Goal: Use online tool/utility: Utilize a website feature to perform a specific function

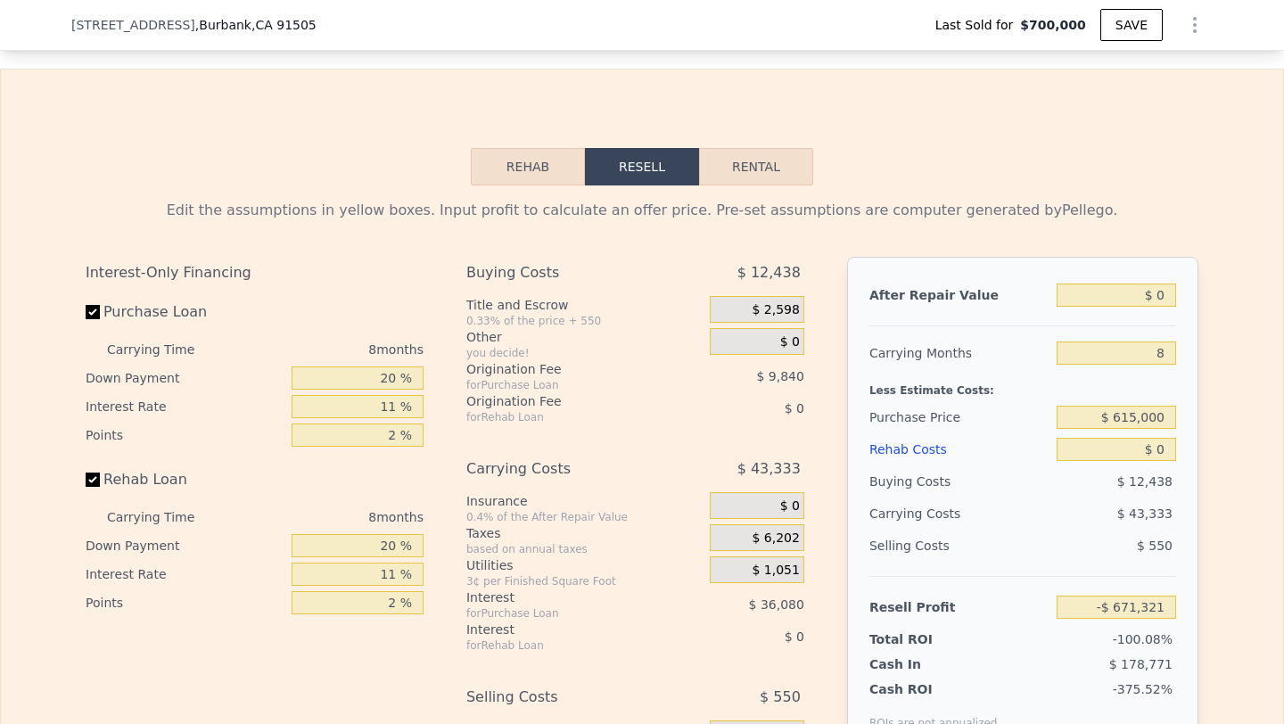
scroll to position [2555, 0]
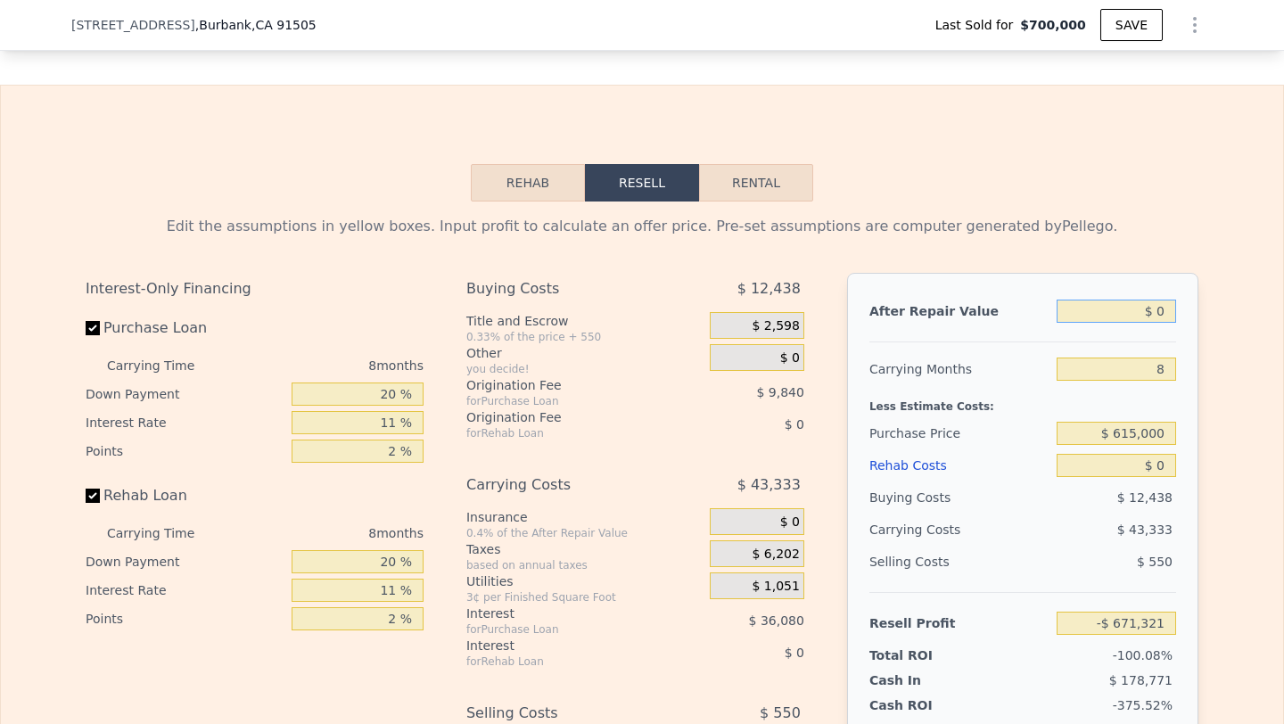
click at [1149, 310] on input "$ 0" at bounding box center [1116, 311] width 119 height 23
type input "$ 1"
type input "-$ 671,320"
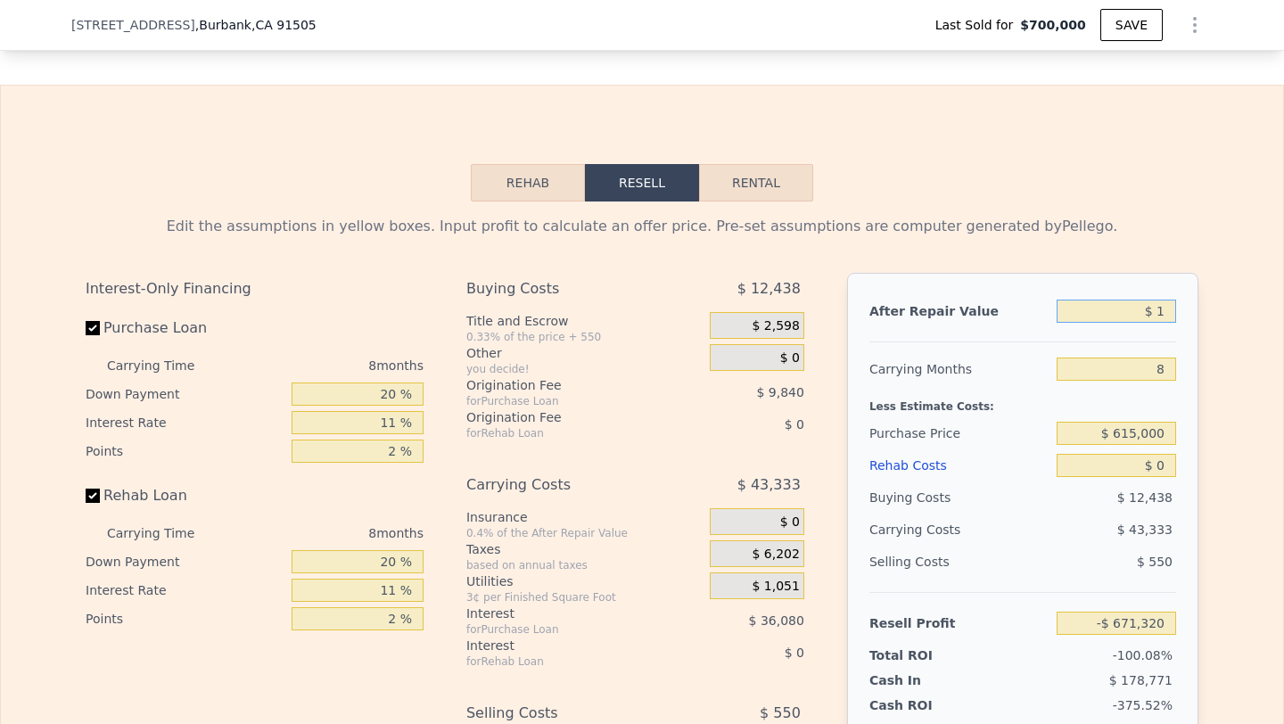
type input "$ 10"
type input "-$ 671,311"
type input "$ 100"
type input "-$ 671,227"
type input "$ 1,000"
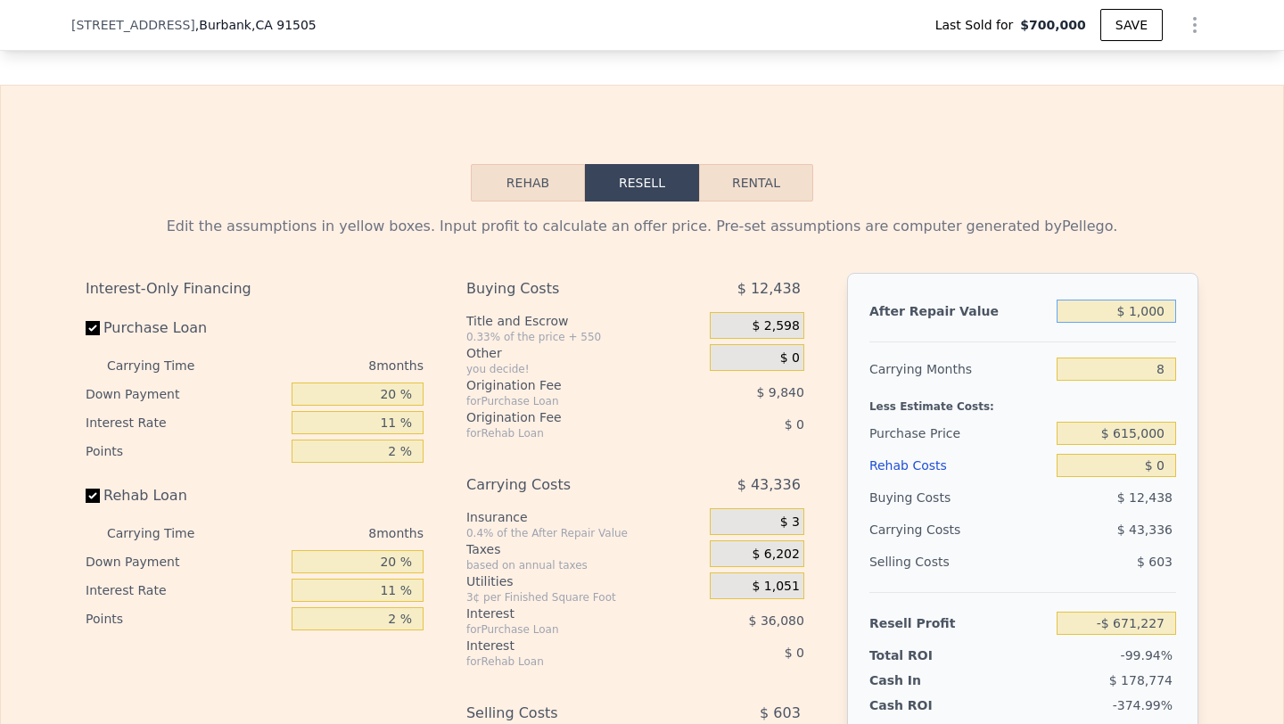
type input "-$ 670,377"
type input "$ 10,000"
type input "-$ 661,881"
type input "$ 100,000"
type input "-$ 576,921"
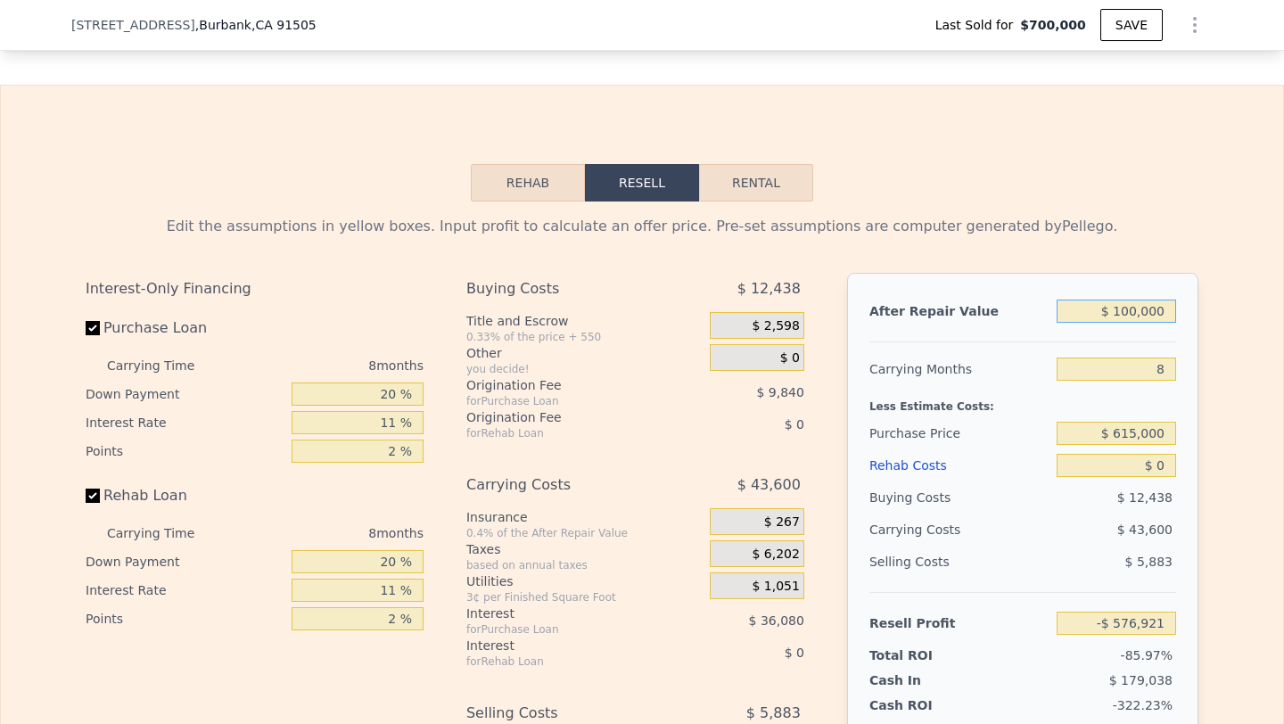
type input "$ 1,000,000"
type input "$ 272,682"
type input "$ 1,000,000"
click at [1159, 369] on input "8" at bounding box center [1116, 369] width 119 height 23
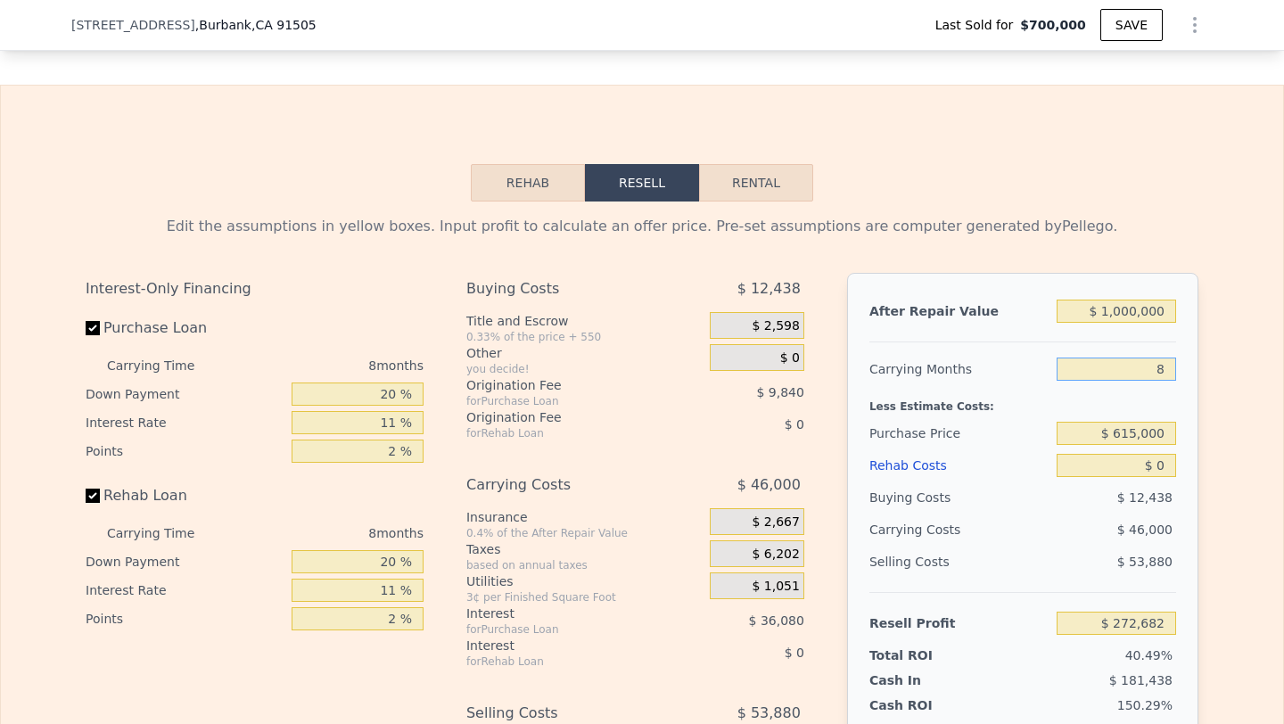
click at [1159, 369] on input "8" at bounding box center [1116, 369] width 119 height 23
type input "6"
type input "$ 284,182"
type input "6"
click at [1129, 427] on input "$ 615,000" at bounding box center [1116, 433] width 119 height 23
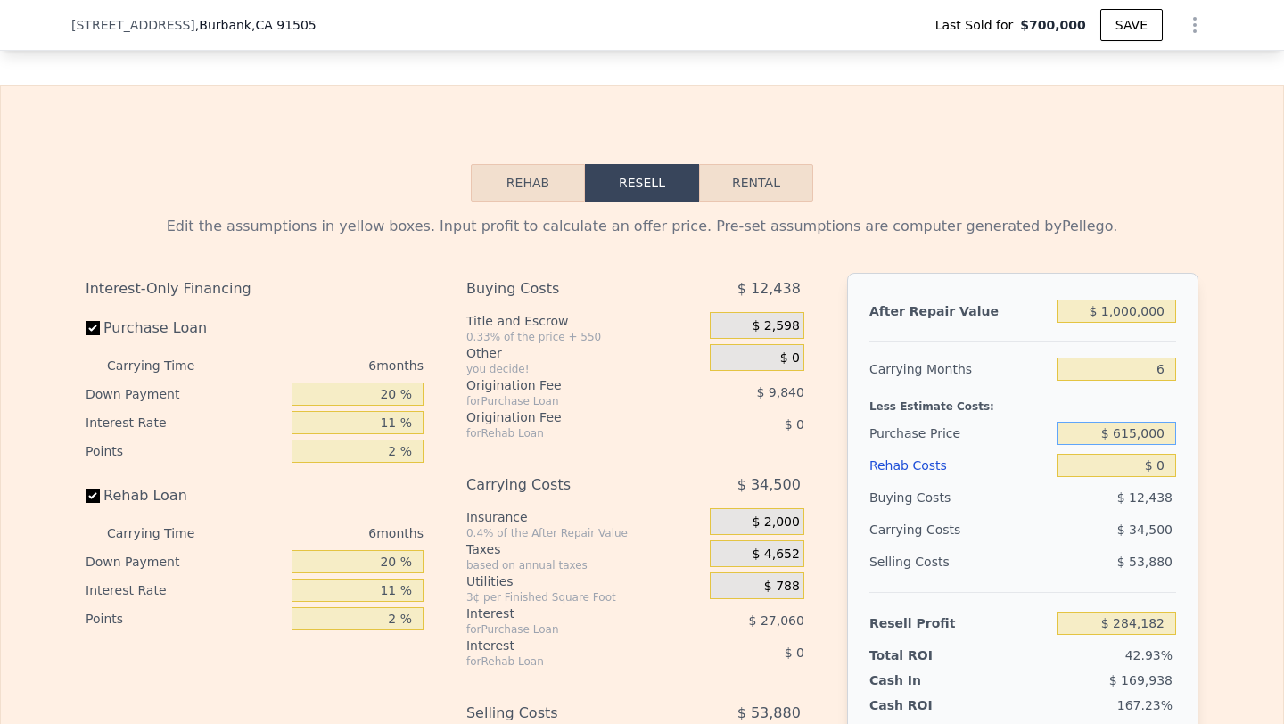
click at [1129, 427] on input "$ 615,000" at bounding box center [1116, 433] width 119 height 23
type input "$ 750,000"
click at [1156, 470] on input "$ 0" at bounding box center [1116, 465] width 119 height 23
type input "$ 140,632"
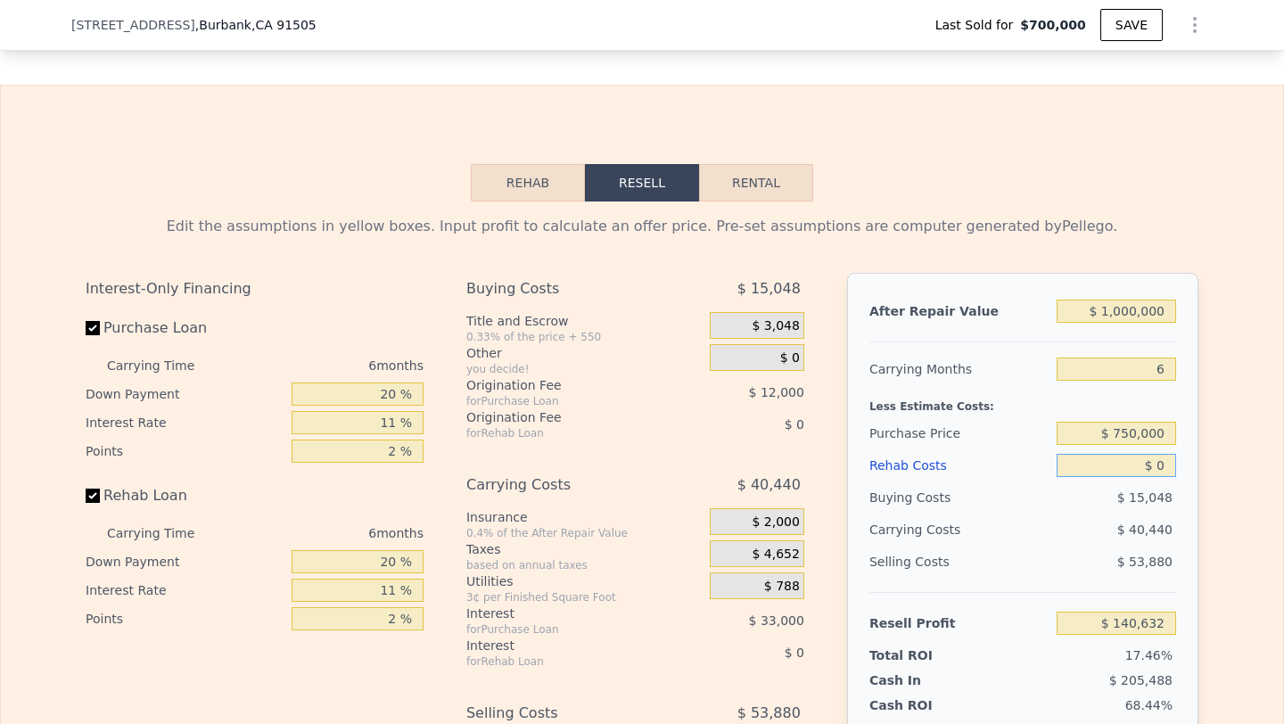
click at [1156, 470] on input "$ 0" at bounding box center [1116, 465] width 119 height 23
type input "$ 1"
type input "$ 140,631"
type input "$ 15"
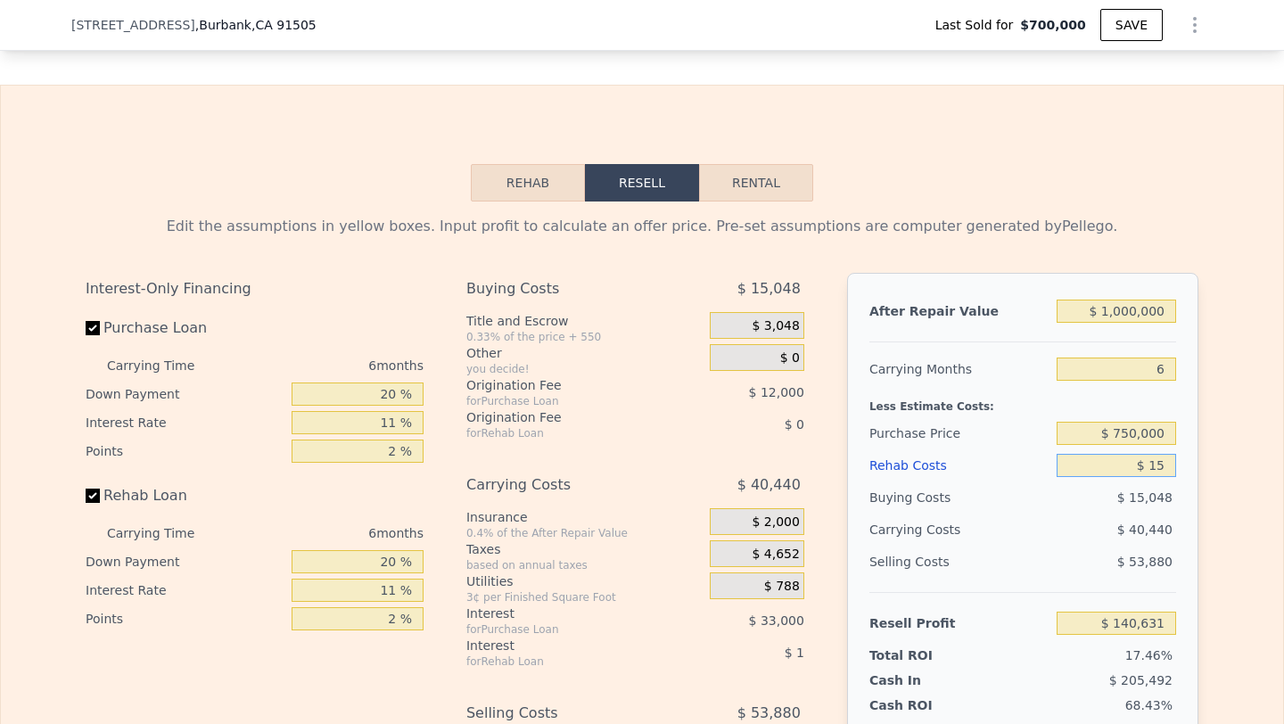
type input "$ 140,617"
type input "$ 150"
type input "$ 140,474"
type input "$ 1,500"
type input "$ 139,042"
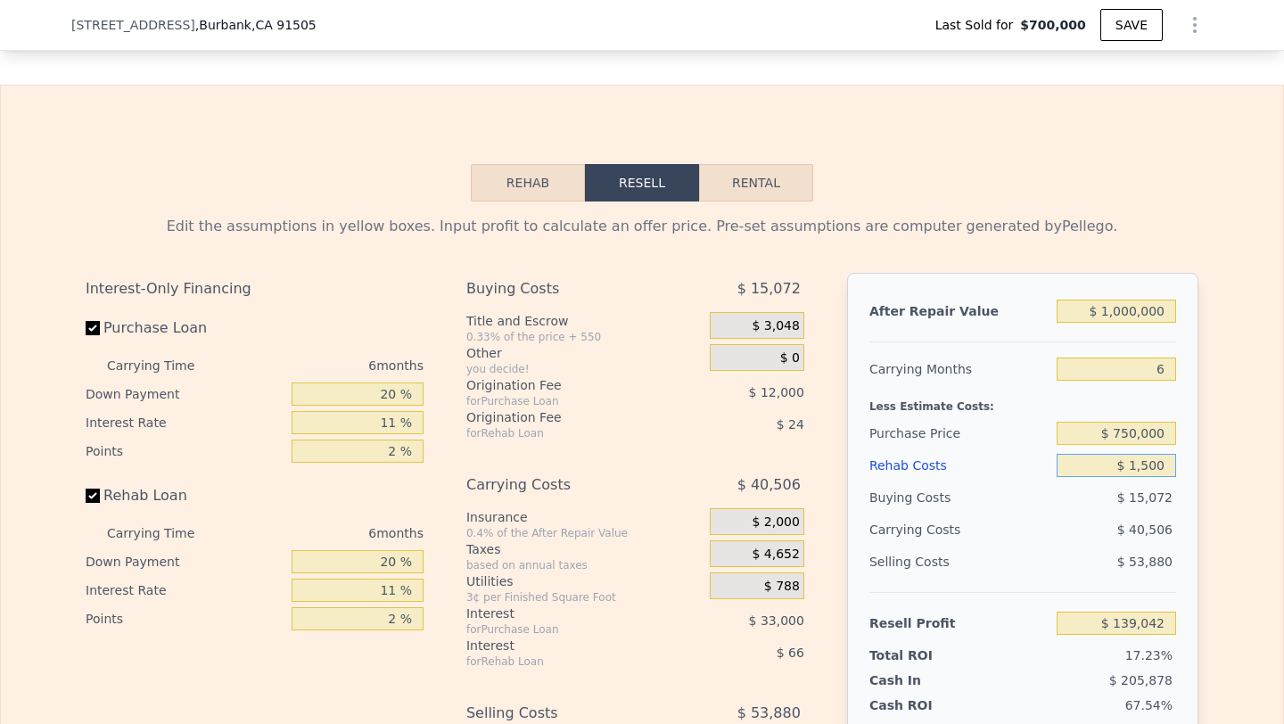
type input "$ 15,000"
type input "$ 124,732"
type input "$ 150,000"
type input "-$ 18,368"
type input "$ 150,000"
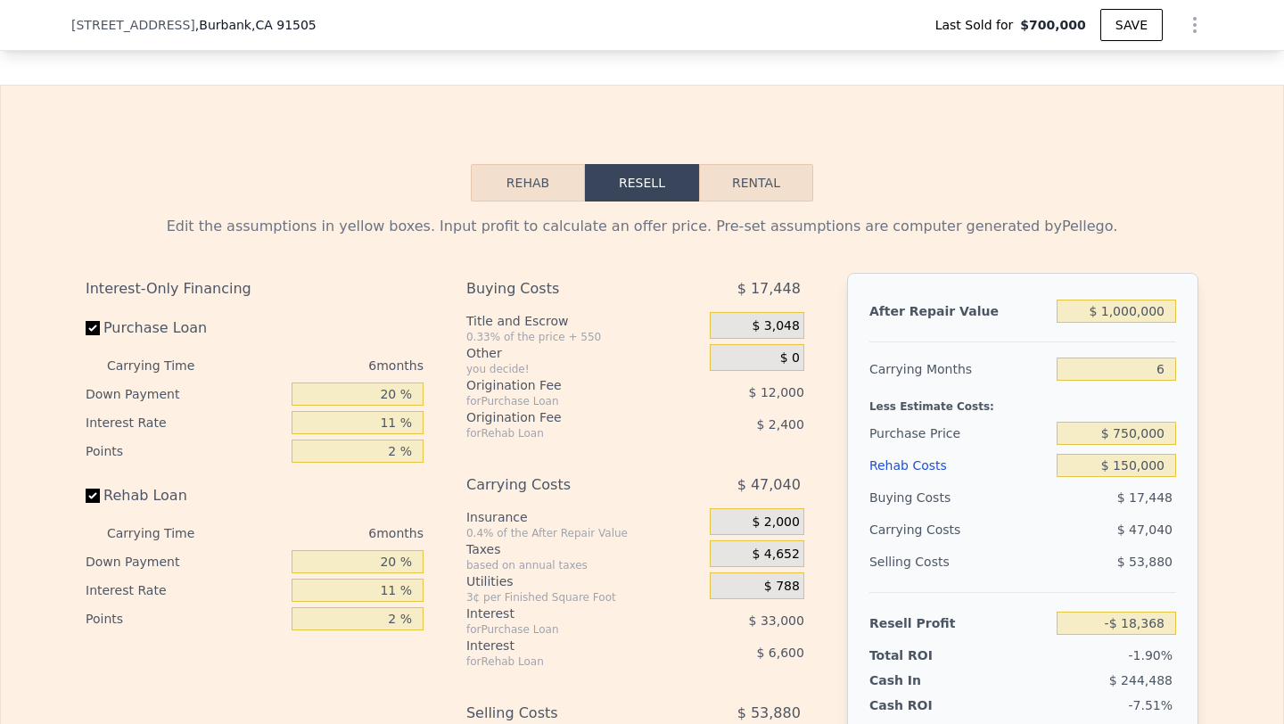
click at [1092, 522] on div "$ 47,040" at bounding box center [1082, 530] width 188 height 32
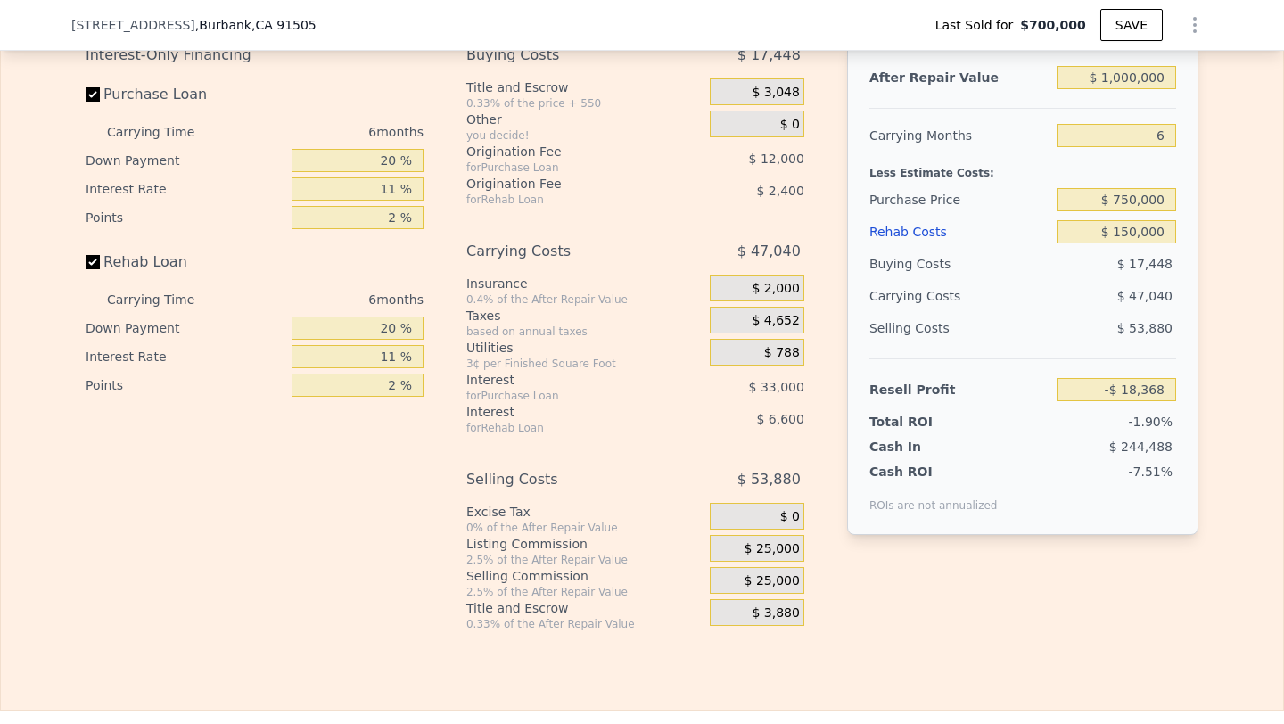
scroll to position [2814, 0]
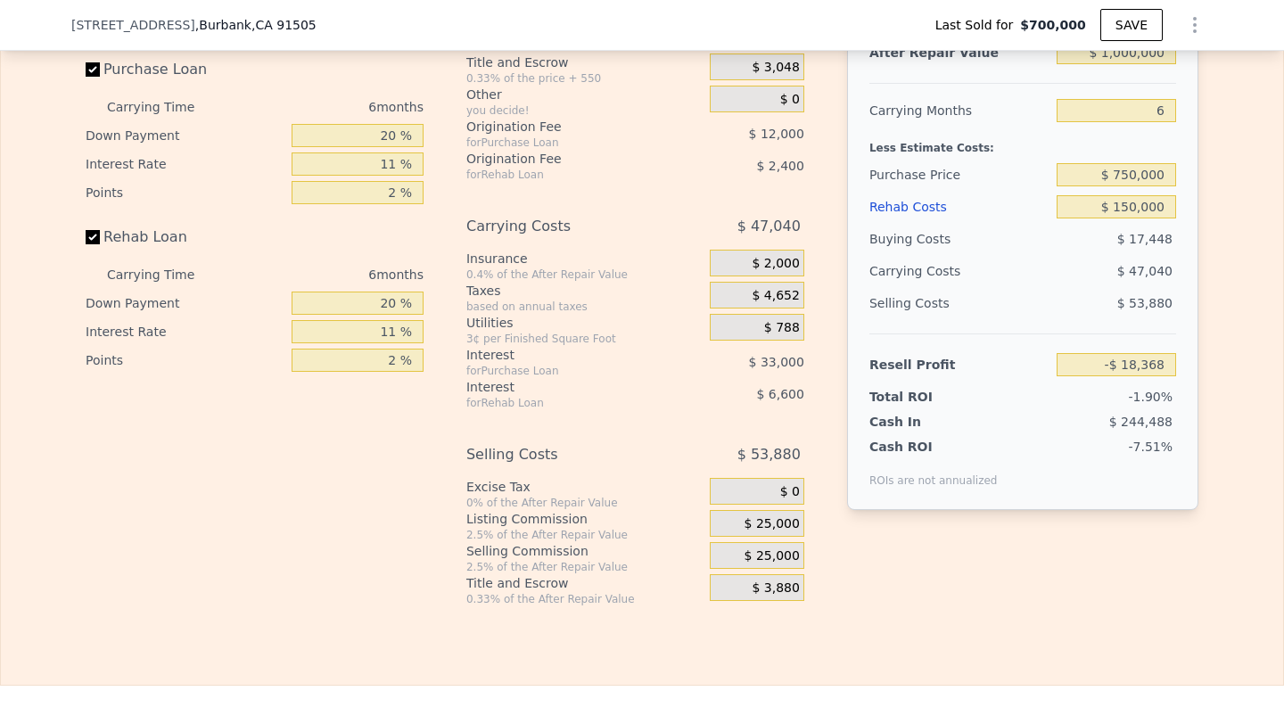
click at [769, 556] on span "$ 25,000" at bounding box center [771, 556] width 55 height 16
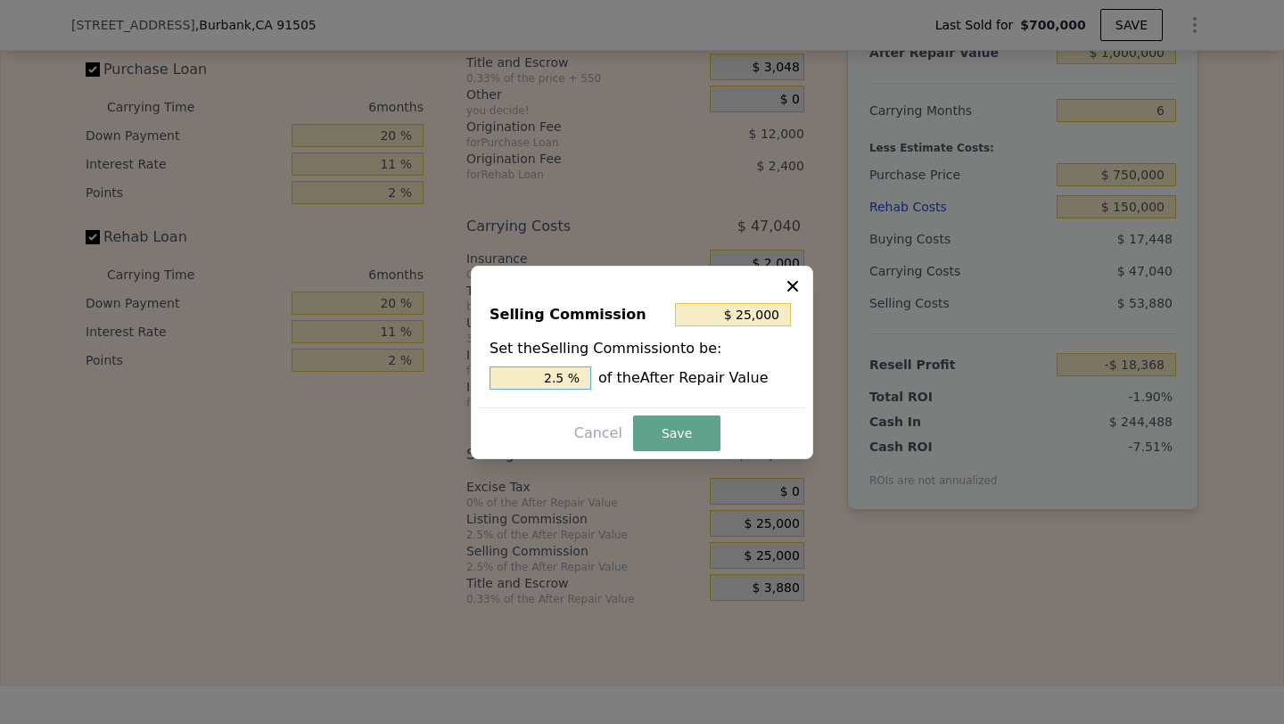
click at [524, 367] on input "2.5 %" at bounding box center [540, 377] width 102 height 23
type input "$ 0"
type input "0 %"
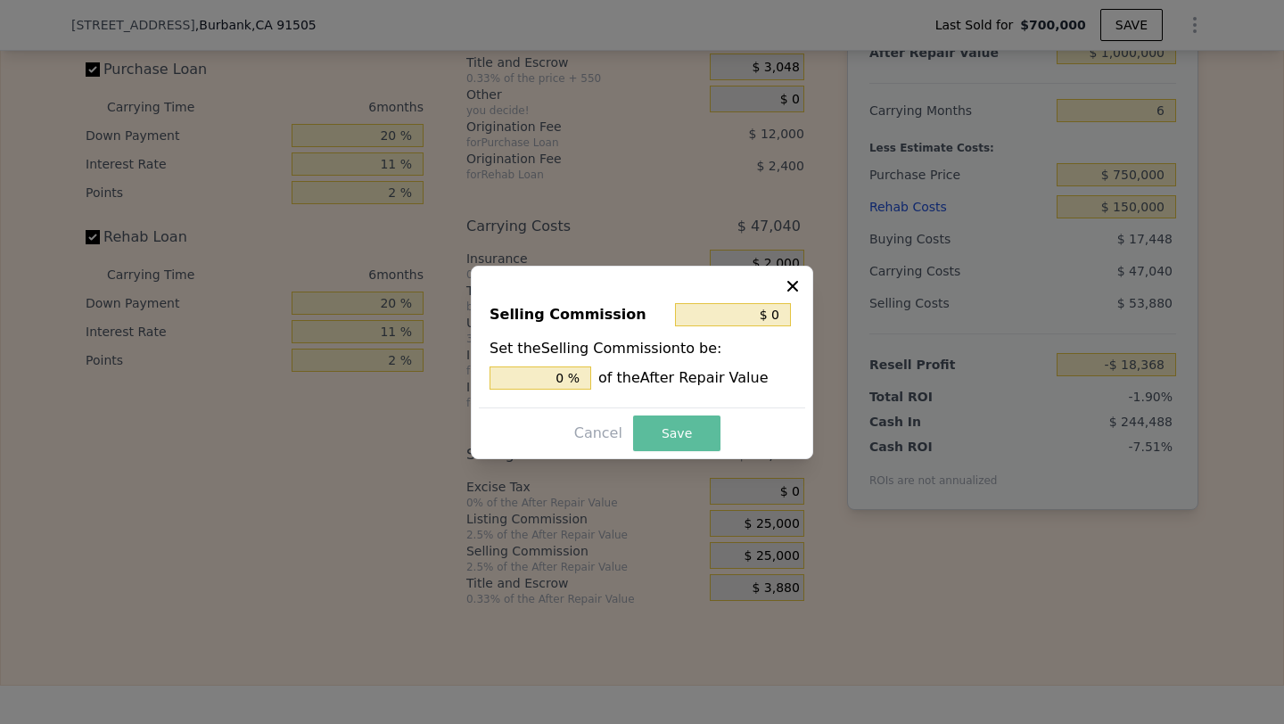
click at [667, 444] on button "Save" at bounding box center [676, 433] width 87 height 36
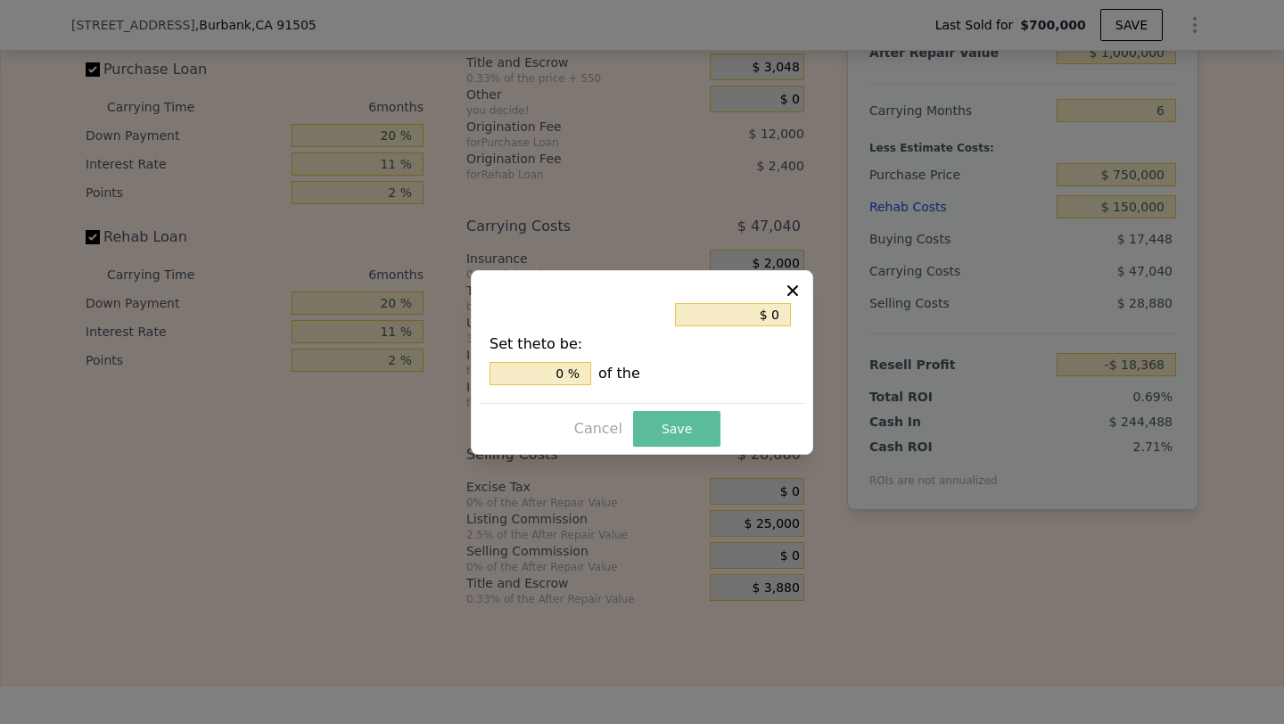
type input "$ 6,632"
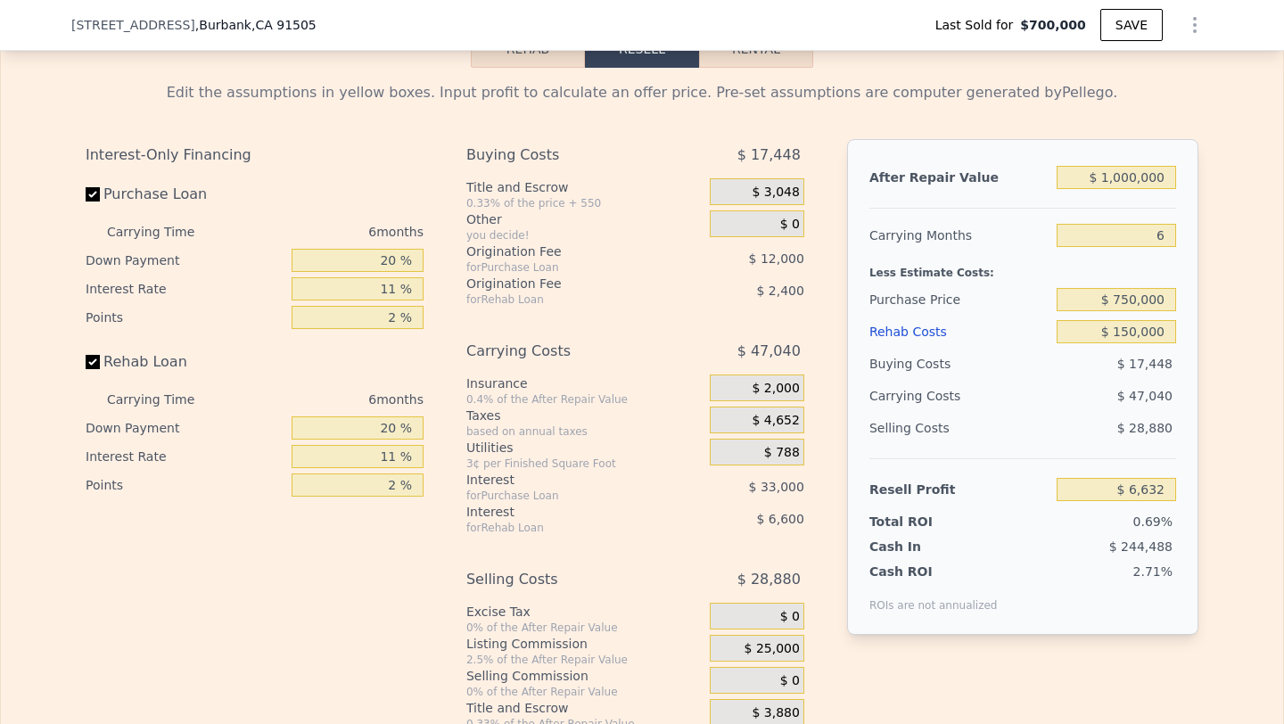
scroll to position [2678, 0]
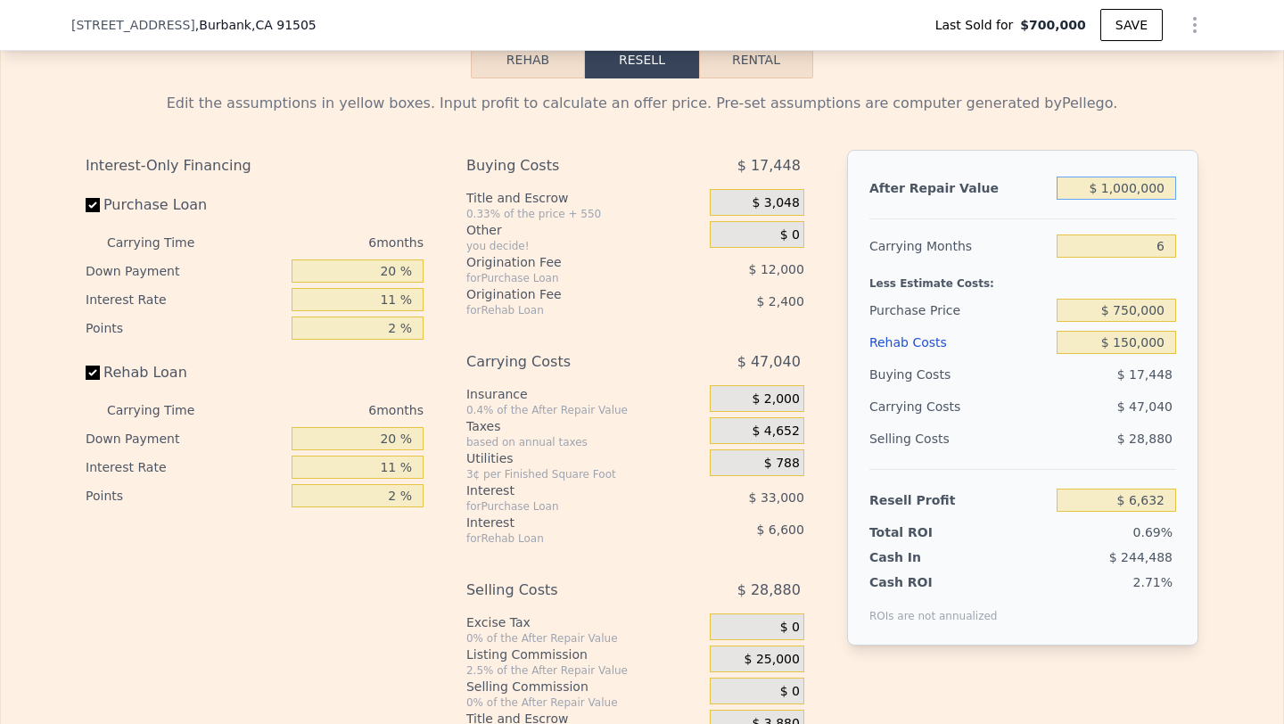
click at [1137, 188] on input "$ 1,000,000" at bounding box center [1116, 188] width 119 height 23
type input "$ 100,000"
type input "-$ 866,071"
type input "$ 10,000"
type input "-$ 953,341"
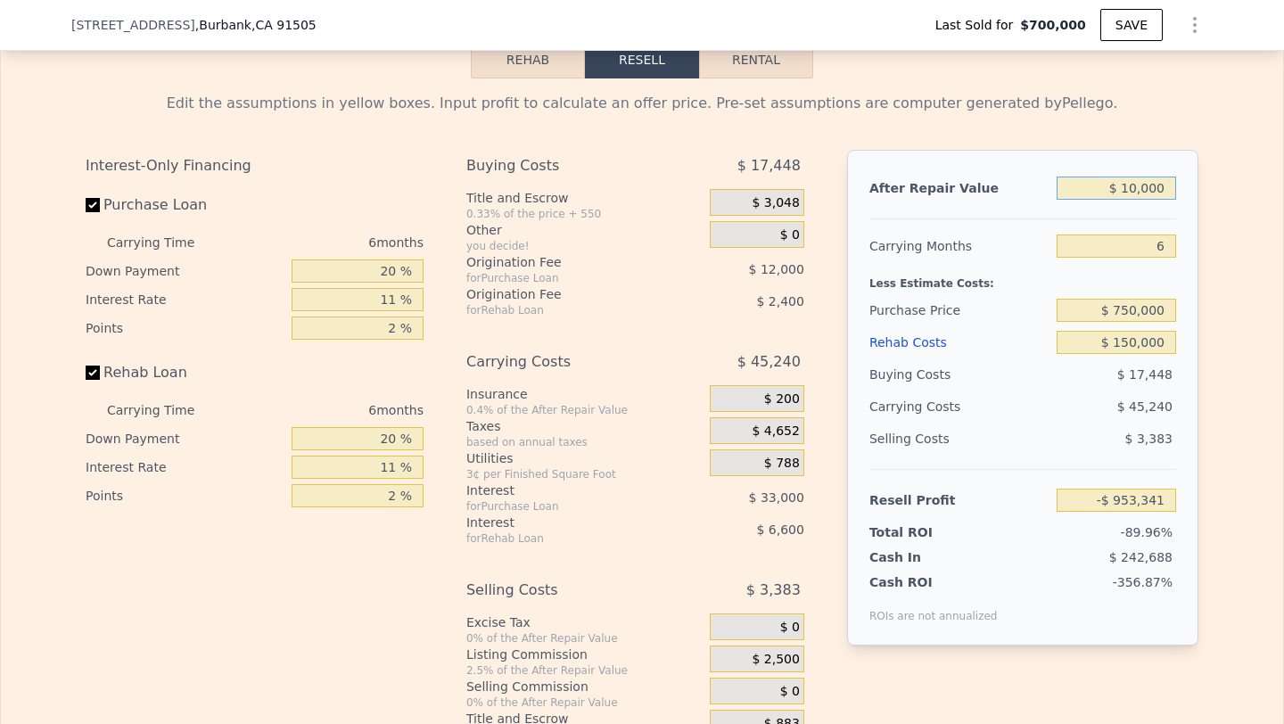
type input "$ 1,000"
type input "-$ 962,068"
type input "$ 11,000"
type input "-$ 952,372"
type input "$ 1,100,000"
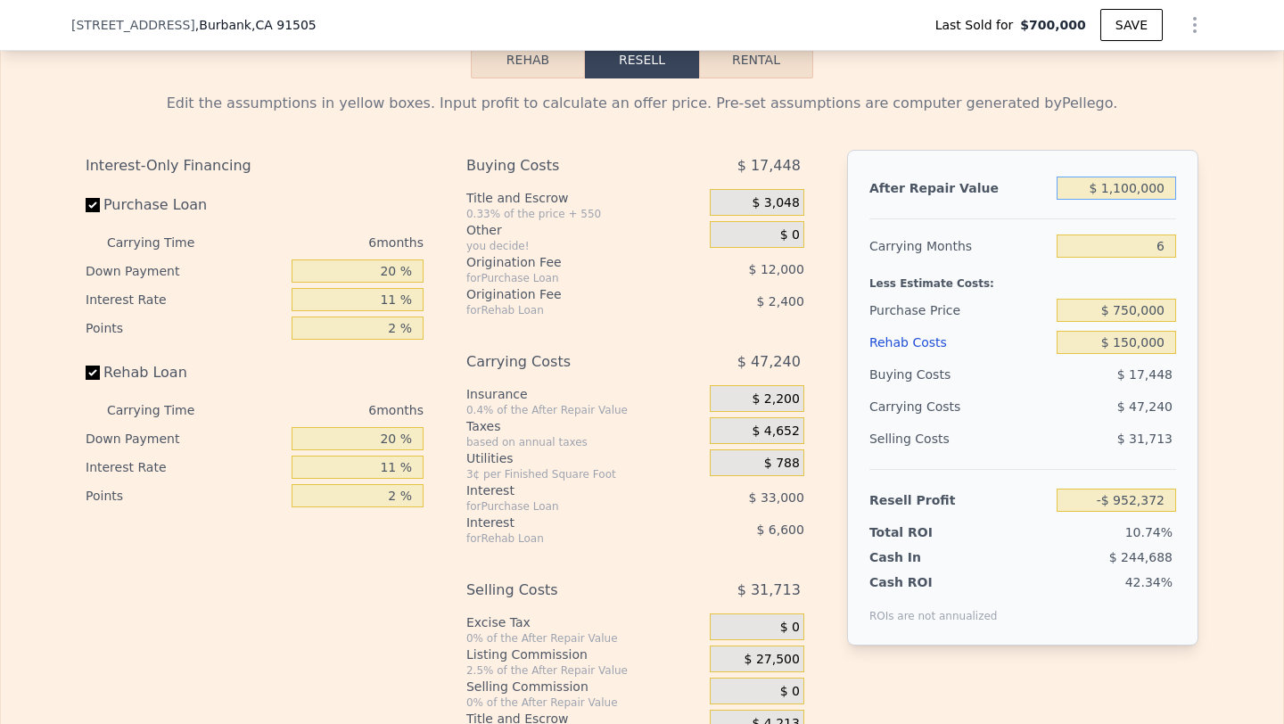
type input "$ 103,599"
click at [1092, 434] on div "$ 31,713" at bounding box center [1117, 439] width 120 height 32
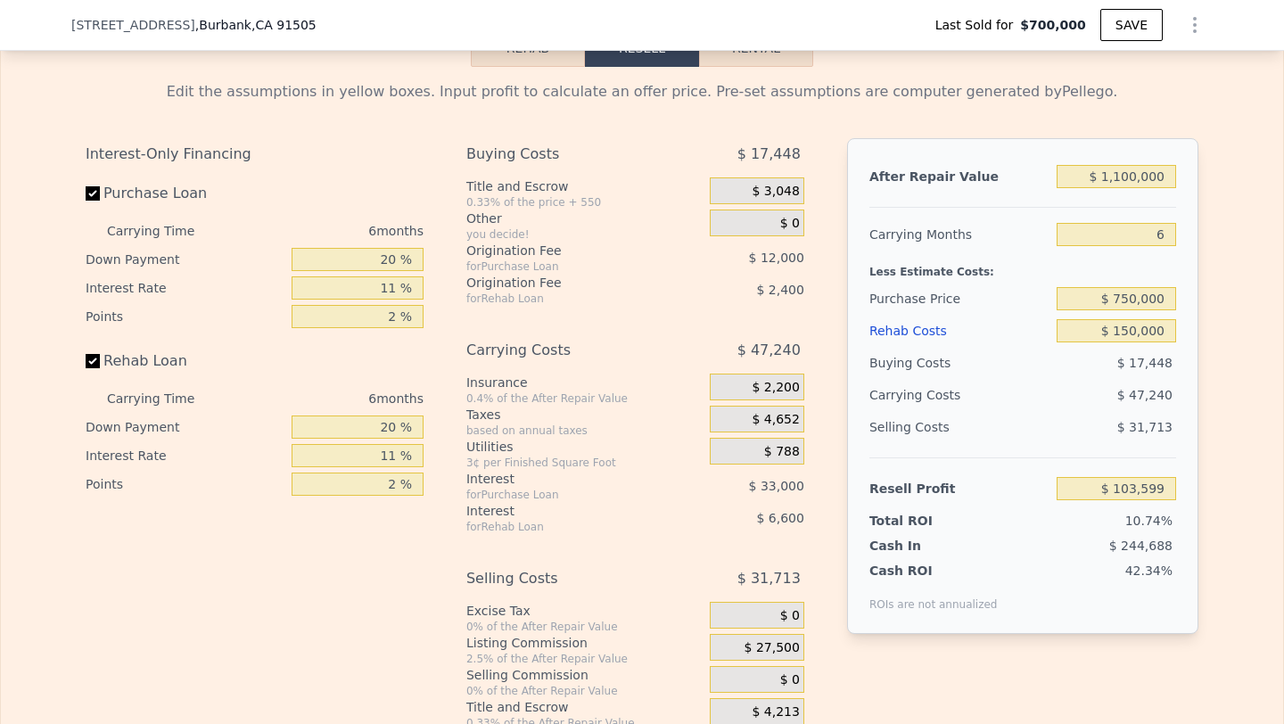
scroll to position [2683, 0]
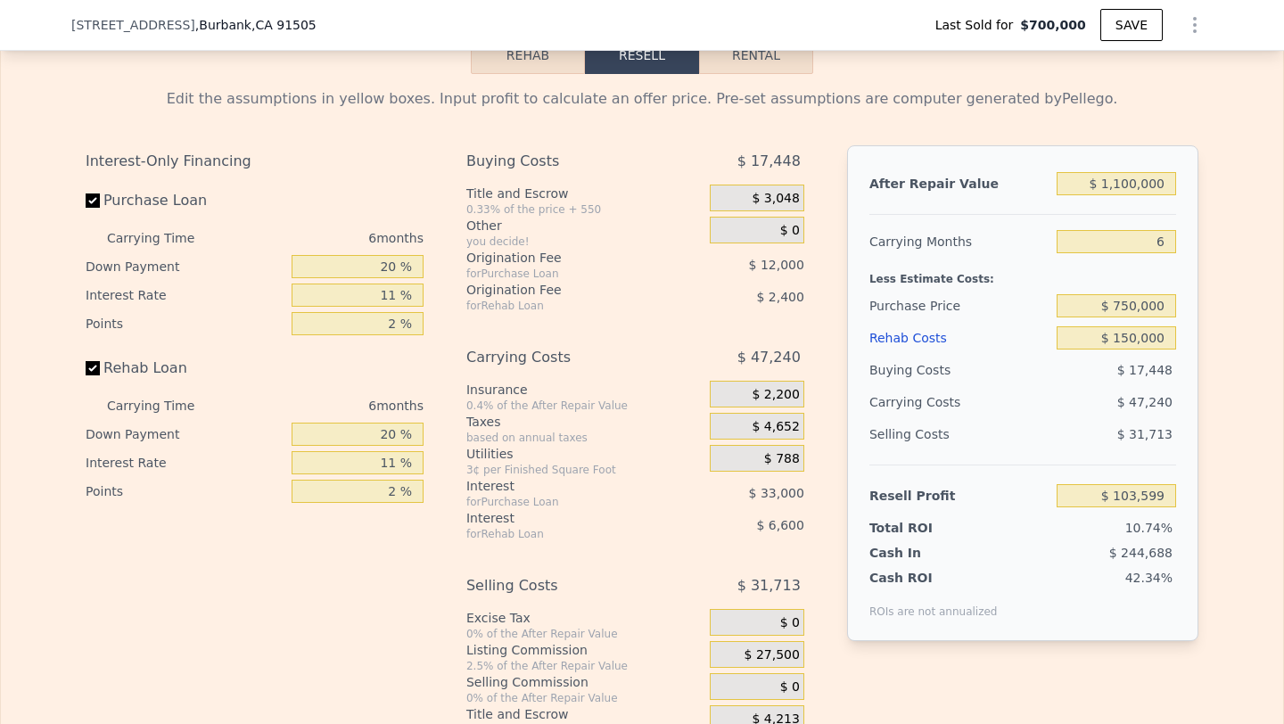
type input "$ 1,532,000"
type input "8"
type input "$ 0"
type input "$ 774,892"
click at [1149, 326] on input "$ 0" at bounding box center [1116, 337] width 119 height 23
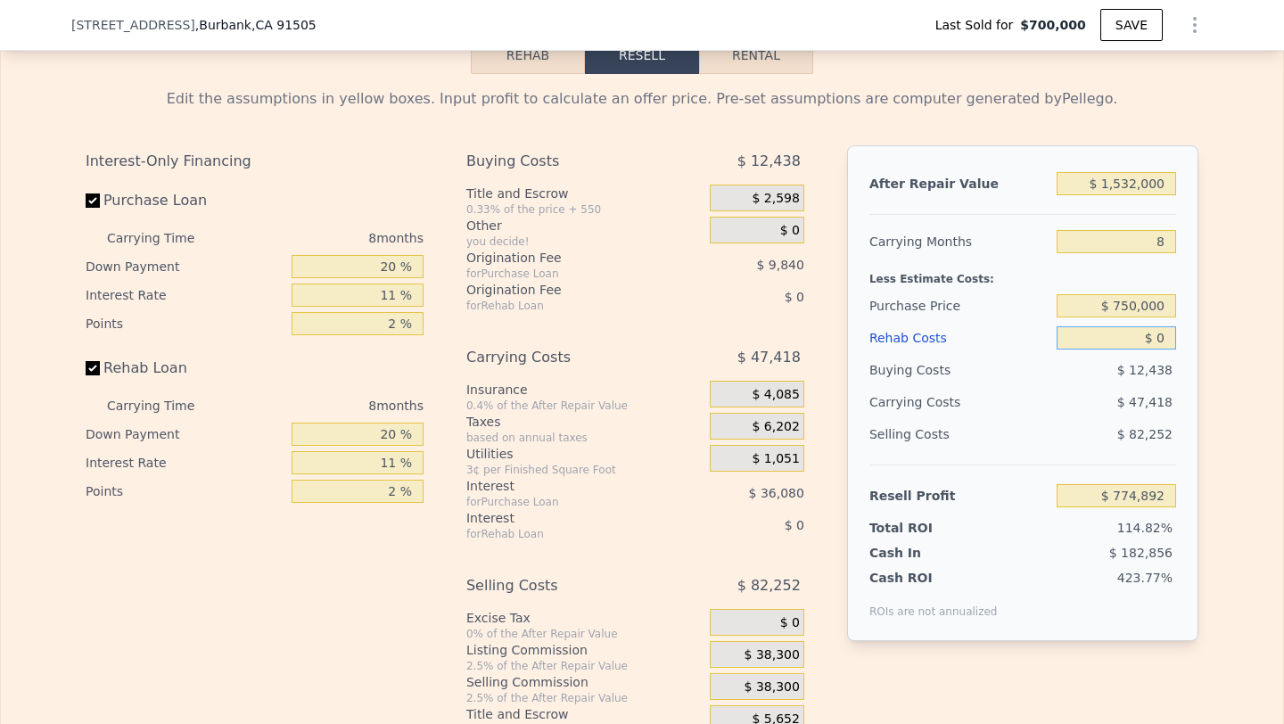
click at [1149, 326] on input "$ 0" at bounding box center [1116, 337] width 119 height 23
type input "$ 1"
type input "$ 774,891"
type input "$ 15"
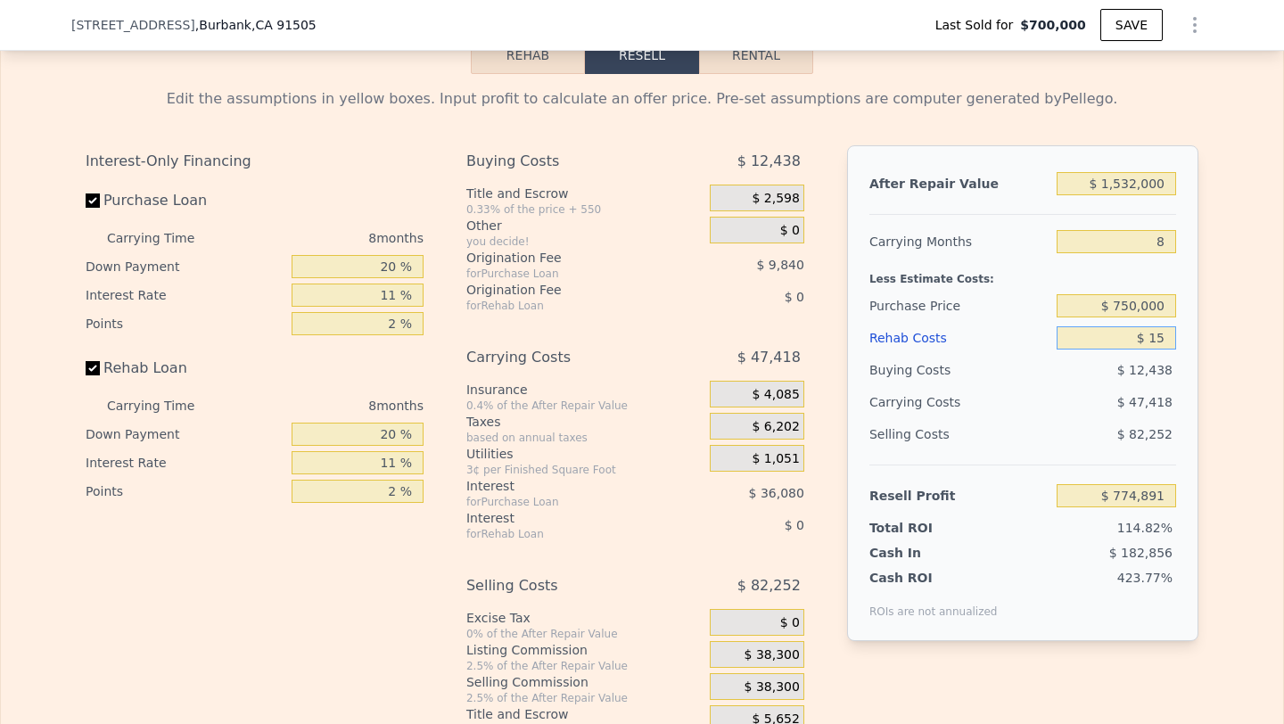
type input "$ 774,877"
type input "$ 150"
type input "$ 774,732"
type input "$ 1,500"
type input "$ 773,280"
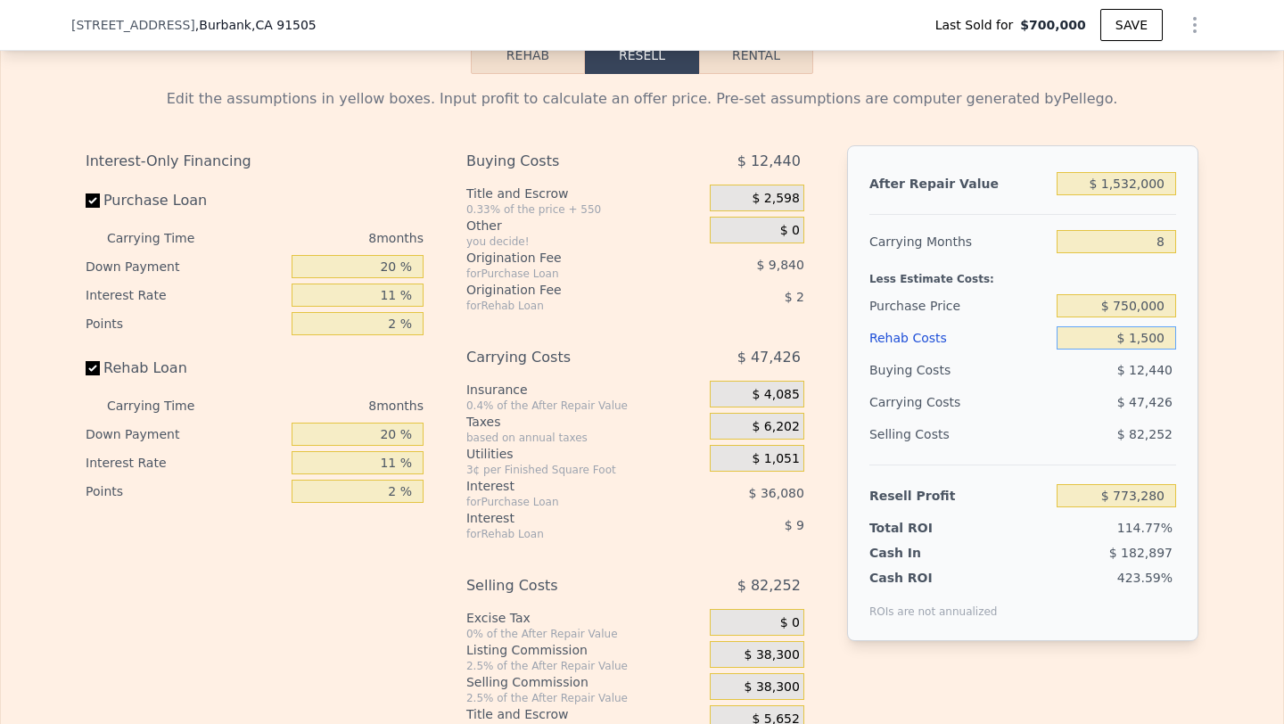
type input "$ 15,000"
type input "$ 758,772"
type input "$ 150,000"
type input "$ 613,692"
type input "$ 150,000"
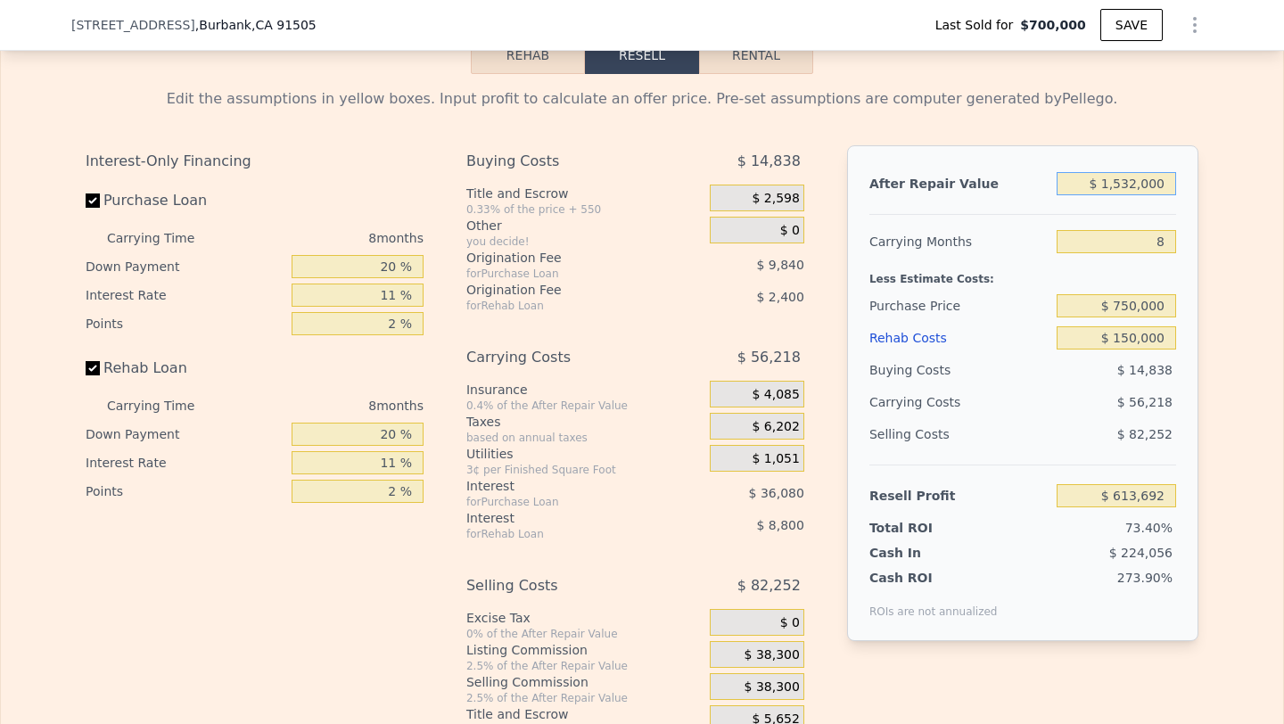
click at [1123, 187] on input "$ 1,532,000" at bounding box center [1116, 183] width 119 height 23
type input "$ 11"
type input "-$ 832,510"
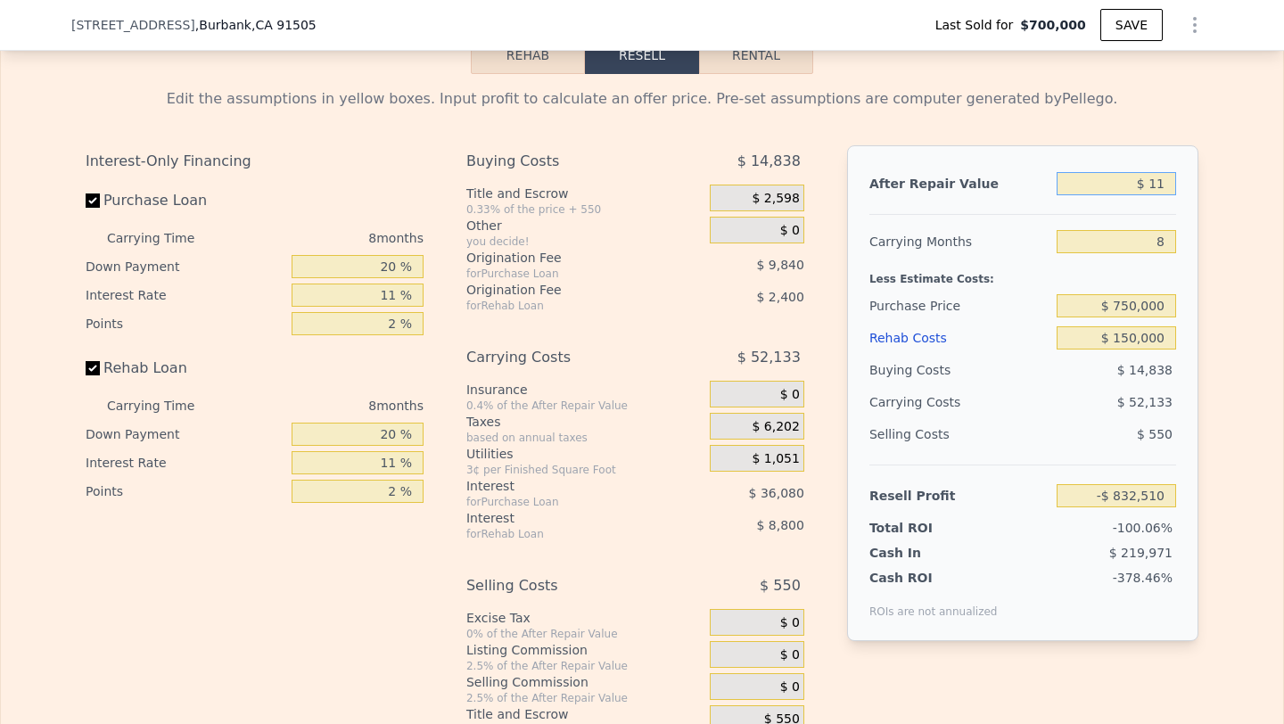
type input "$ 110"
type input "-$ 832,417"
type input "$ 1,100"
type input "-$ 831,484"
type input "$ 11,000"
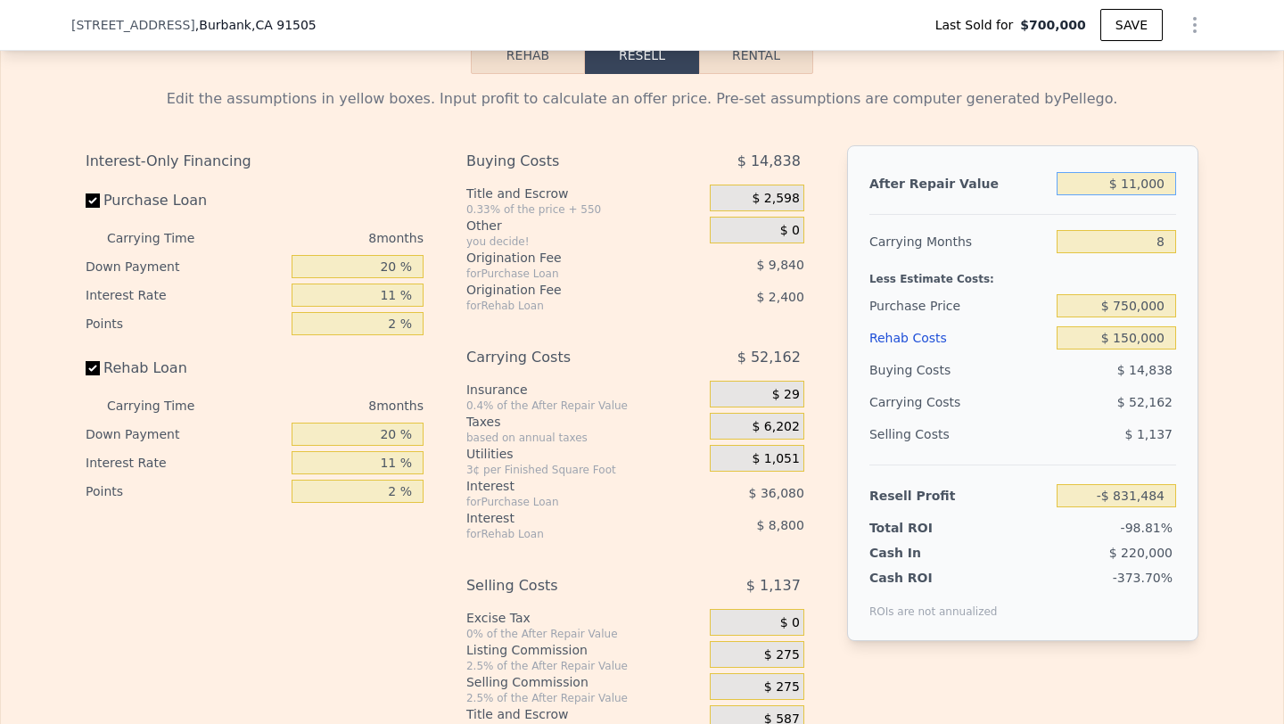
type input "-$ 822,137"
type input "$ 110,000"
type input "-$ 728,680"
type input "$ 1,100,000"
type input "$ 205,883"
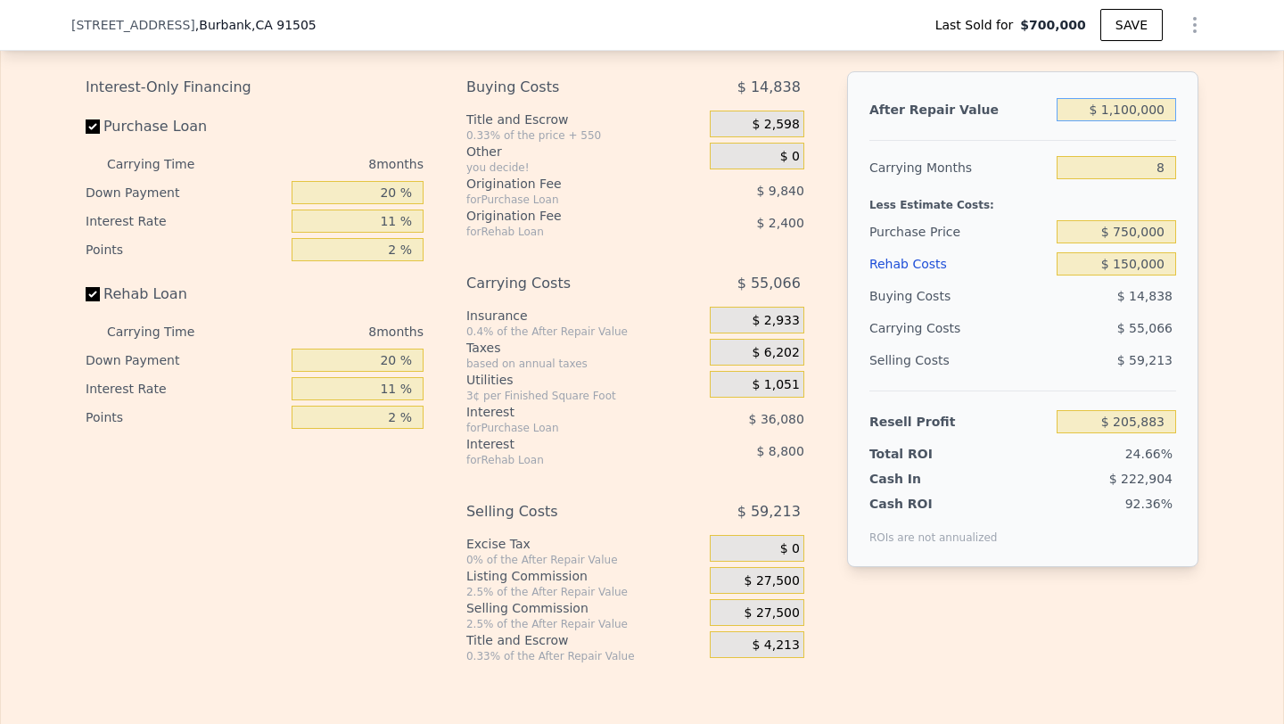
scroll to position [2771, 0]
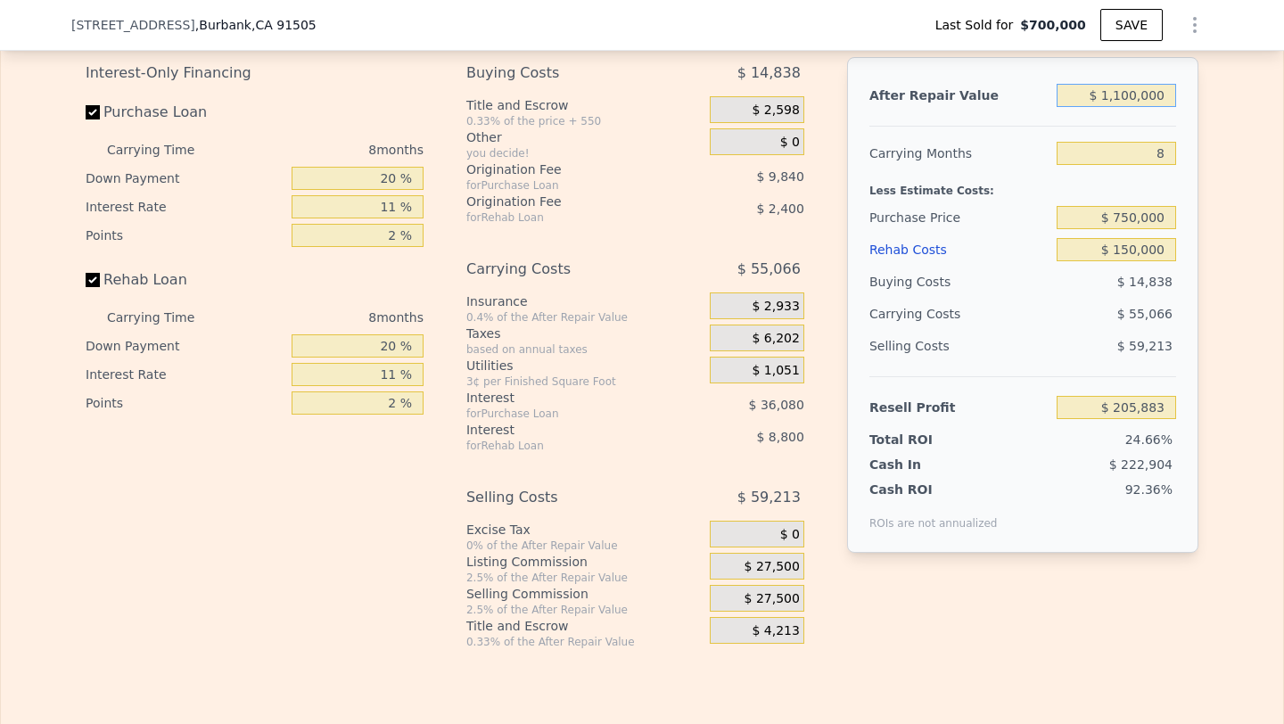
type input "$ 1,100,000"
click at [1154, 147] on input "8" at bounding box center [1116, 153] width 119 height 23
type input "6"
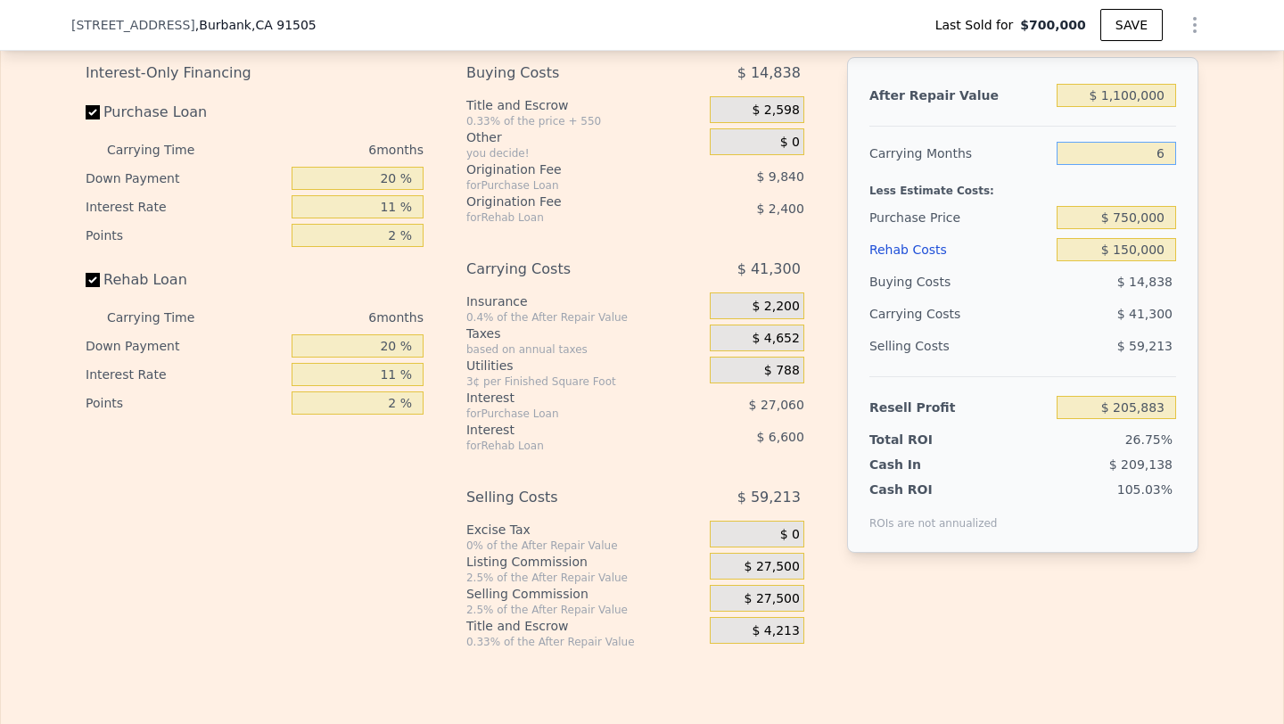
type input "$ 219,649"
type input "6"
click at [1147, 313] on span "$ 41,300" at bounding box center [1144, 314] width 55 height 14
click at [780, 593] on span "$ 27,500" at bounding box center [771, 599] width 55 height 16
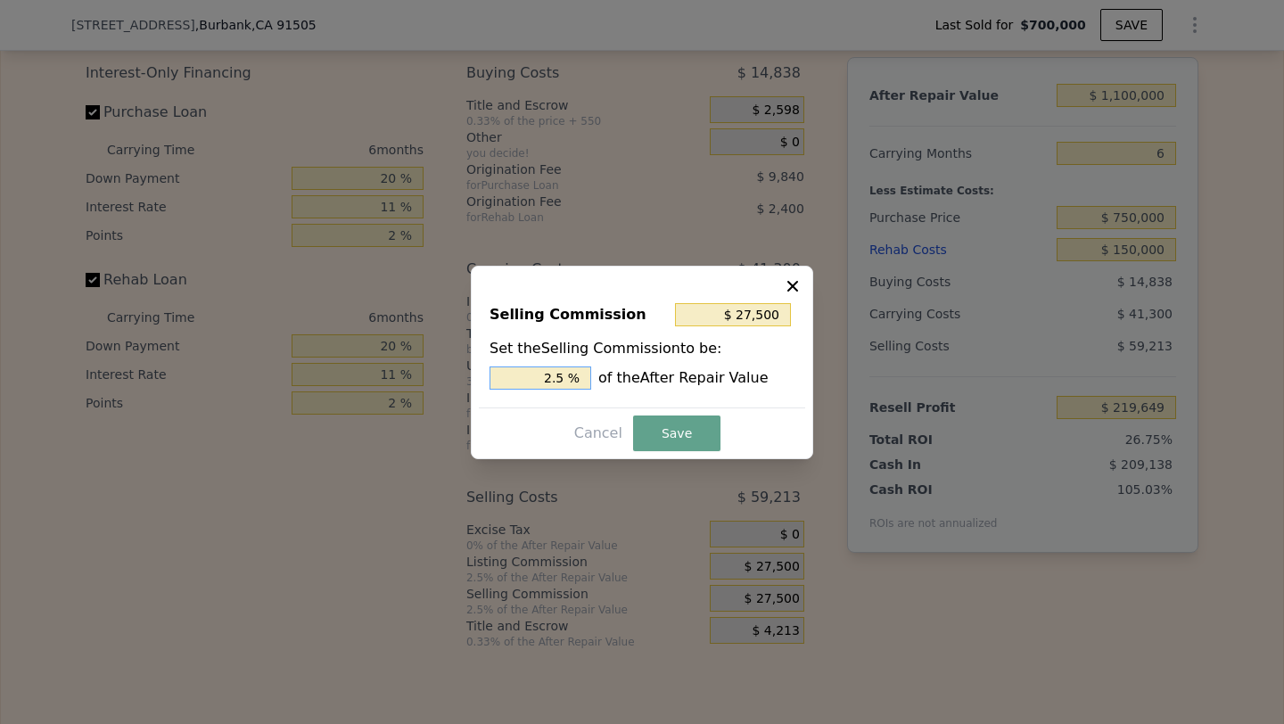
click at [542, 376] on input "2.5 %" at bounding box center [540, 377] width 102 height 23
type input "$ 0"
type input "0 %"
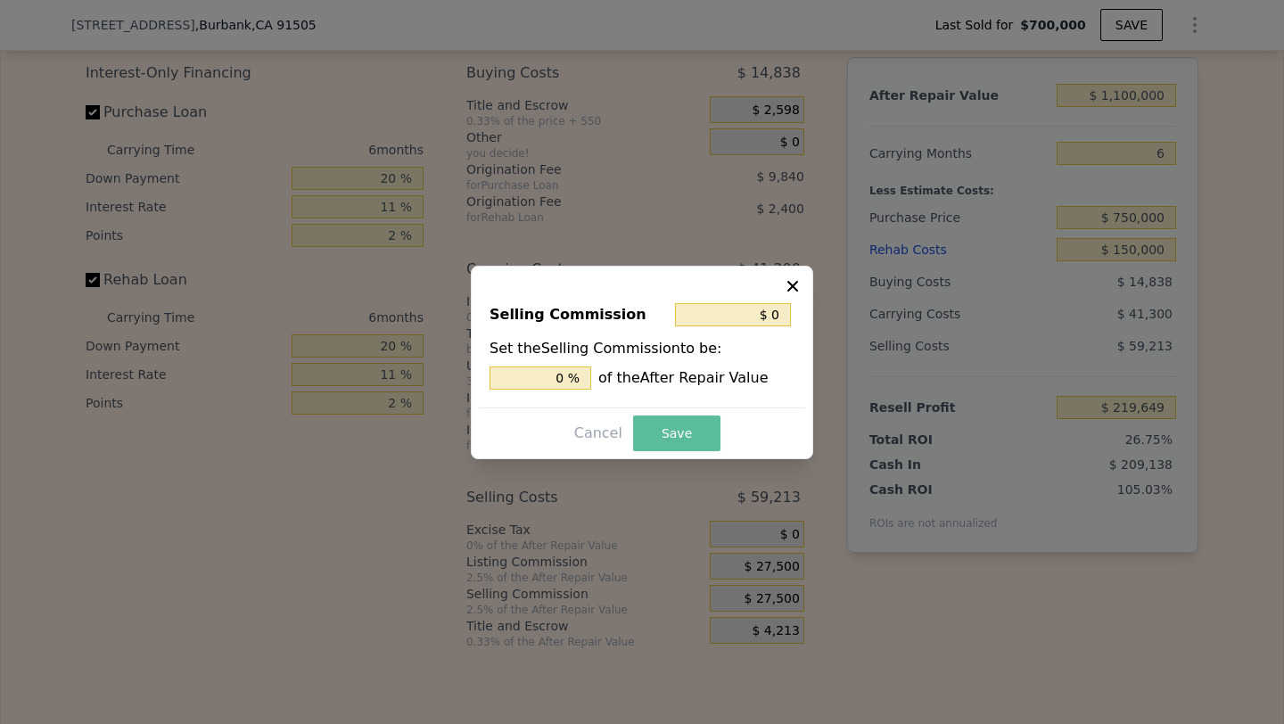
click at [676, 424] on button "Save" at bounding box center [676, 433] width 87 height 36
type input "$ 247,149"
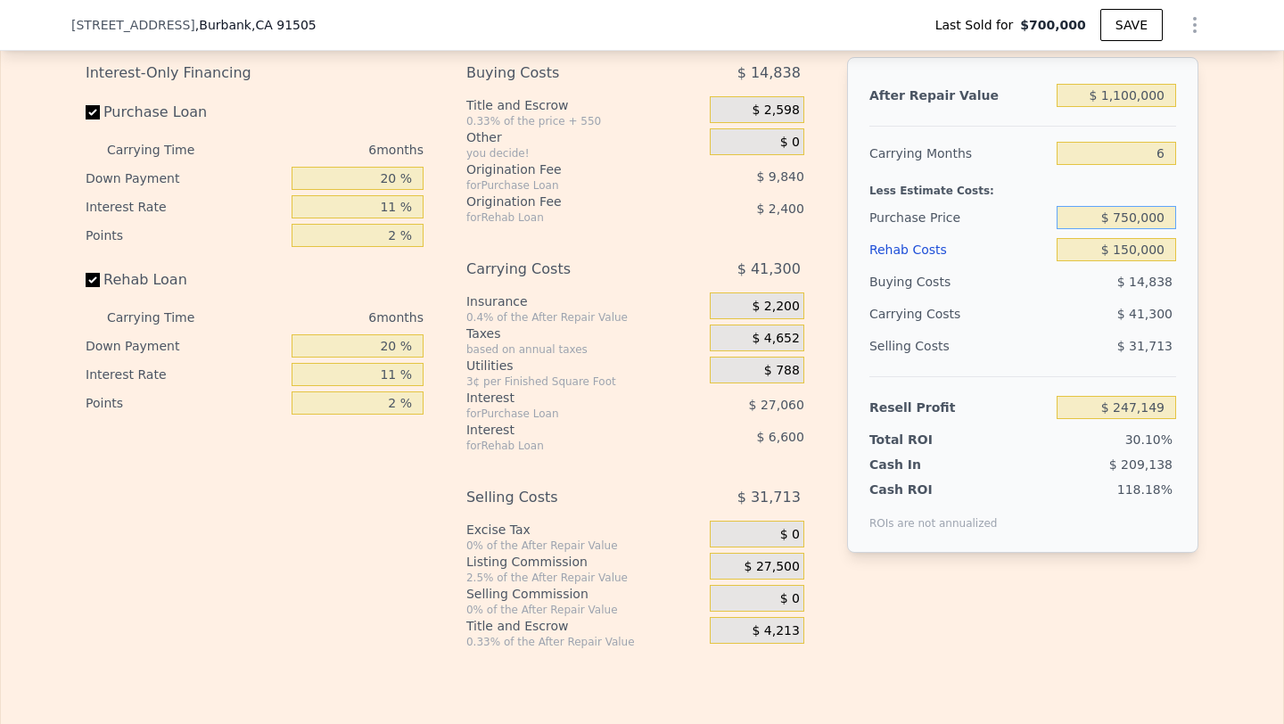
click at [1169, 215] on input "$ 750,000" at bounding box center [1116, 217] width 119 height 23
type input "$ 750,000"
click at [1114, 290] on div "$ 14,838" at bounding box center [1117, 282] width 120 height 32
type input "$ 103,599"
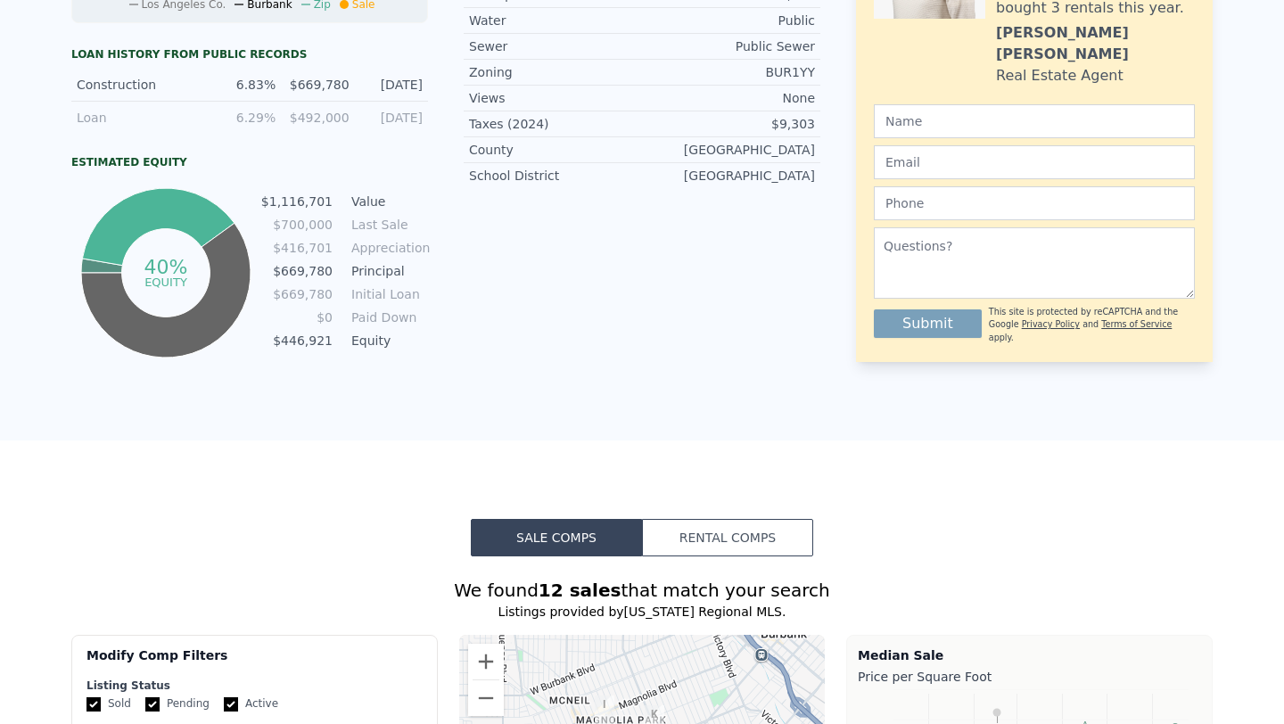
scroll to position [0, 0]
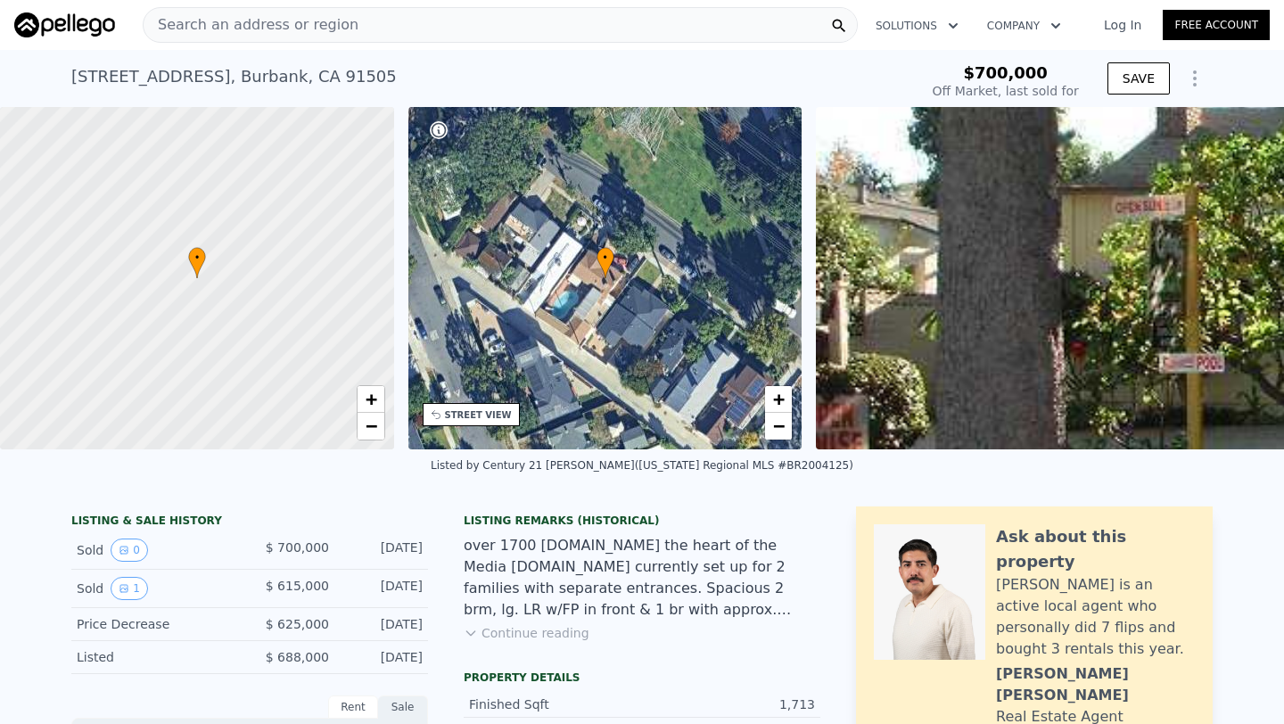
type input "$ 1,532,000"
type input "8"
type input "$ 0"
type input "$ 774,892"
